Goal: Transaction & Acquisition: Download file/media

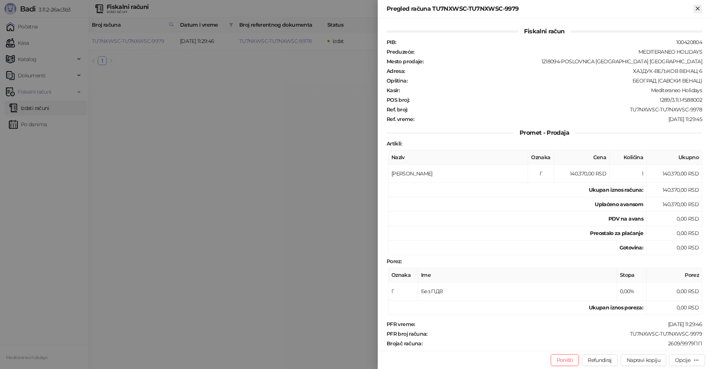
click at [699, 7] on icon "Zatvori" at bounding box center [698, 8] width 7 height 7
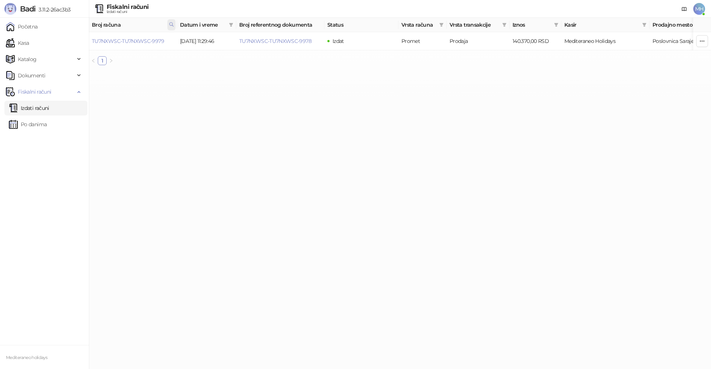
click at [171, 25] on icon at bounding box center [171, 24] width 5 height 5
drag, startPoint x: 99, startPoint y: 43, endPoint x: 74, endPoint y: 45, distance: 24.6
click at [74, 45] on body "Badi 3.11.2-26ac3b3 Početna Kasa Katalog Dokumenti Fiskalni računi Izdati račun…" at bounding box center [355, 35] width 711 height 71
type input "****"
click at [153, 39] on link "TU7NXWSC-TU7NXWSC-9931" at bounding box center [127, 41] width 71 height 7
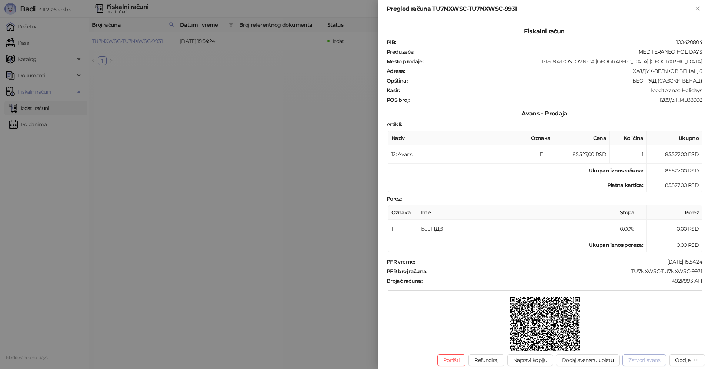
click at [649, 358] on button "Zatvori avans" at bounding box center [645, 361] width 44 height 12
type input "**********"
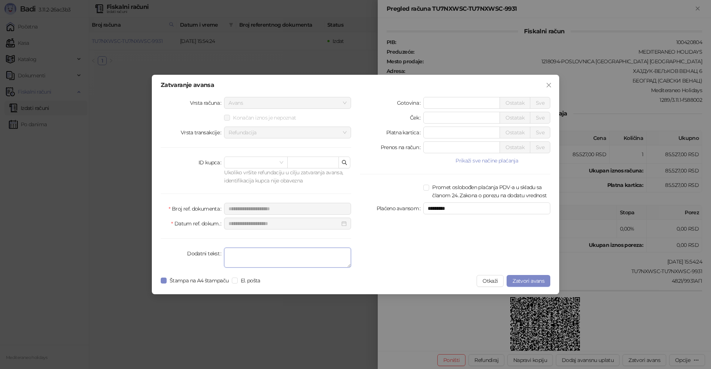
click at [294, 258] on textarea "Dodatni tekst" at bounding box center [287, 258] width 127 height 20
type textarea "*******"
click at [537, 280] on span "Zatvori avans" at bounding box center [529, 281] width 32 height 7
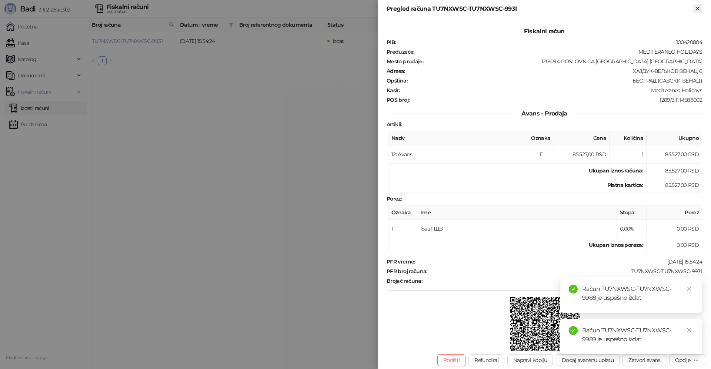
click at [700, 9] on icon "Zatvori" at bounding box center [698, 8] width 7 height 7
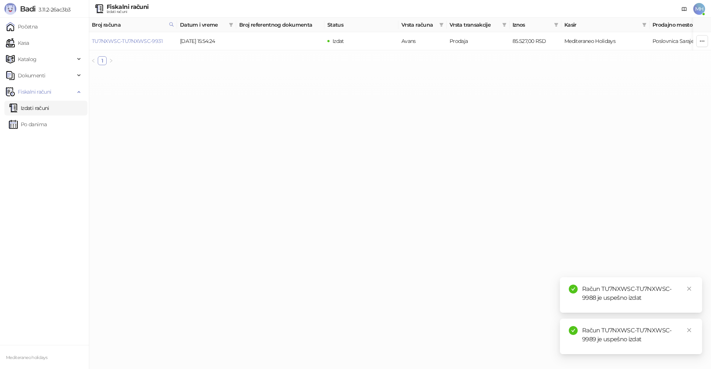
click at [49, 112] on link "Izdati računi" at bounding box center [29, 108] width 40 height 15
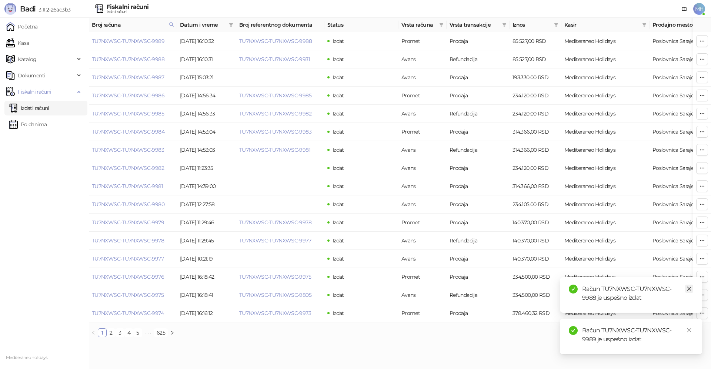
click at [690, 290] on icon "close" at bounding box center [689, 288] width 5 height 5
click at [689, 329] on icon "close" at bounding box center [689, 330] width 5 height 5
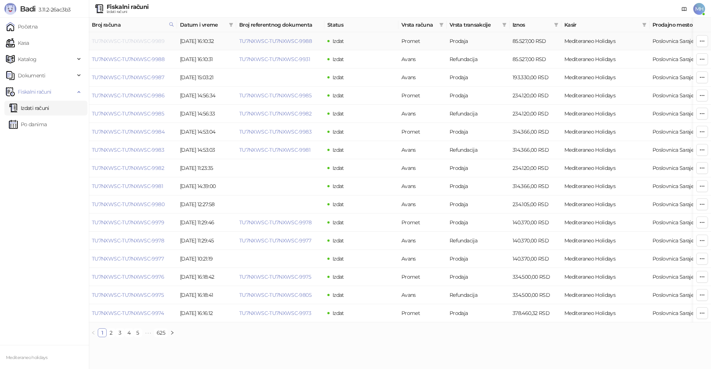
click at [140, 42] on link "TU7NXWSC-TU7NXWSC-9989" at bounding box center [128, 41] width 73 height 7
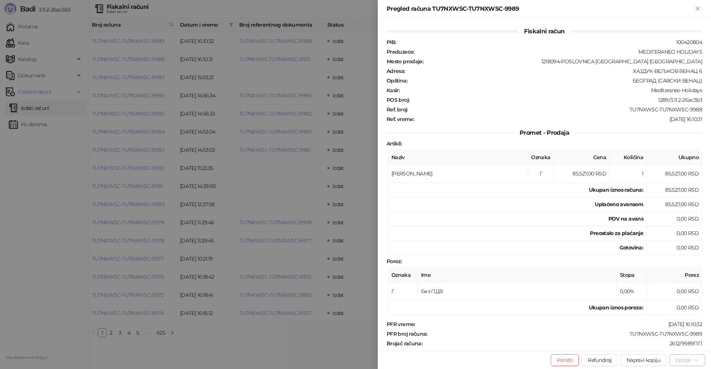
click at [682, 359] on div "Opcije" at bounding box center [682, 360] width 15 height 7
click at [629, 348] on span "Preuzmi u PDF formatu" at bounding box center [662, 346] width 76 height 8
click at [699, 10] on icon "Zatvori" at bounding box center [698, 8] width 7 height 7
